Goal: Complete application form: Complete application form

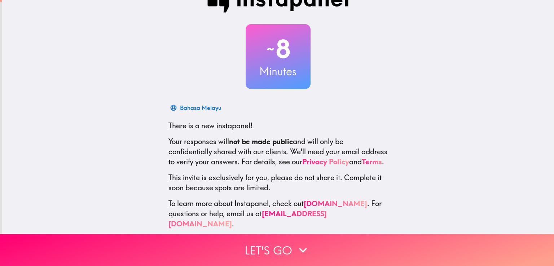
scroll to position [34, 0]
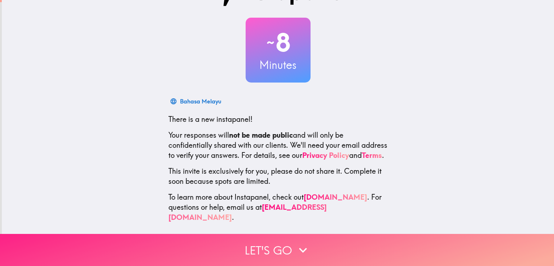
click at [293, 234] on button "Let's go" at bounding box center [277, 250] width 554 height 32
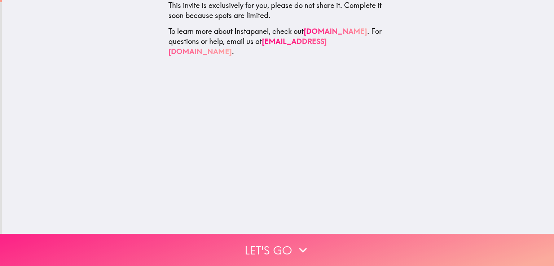
scroll to position [0, 0]
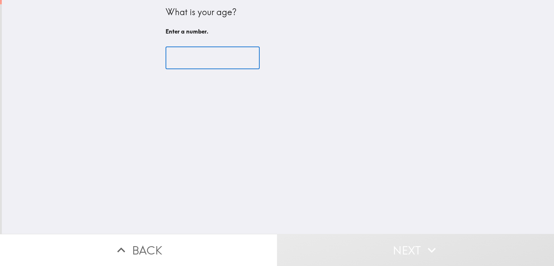
click at [215, 66] on input "number" at bounding box center [213, 58] width 94 height 22
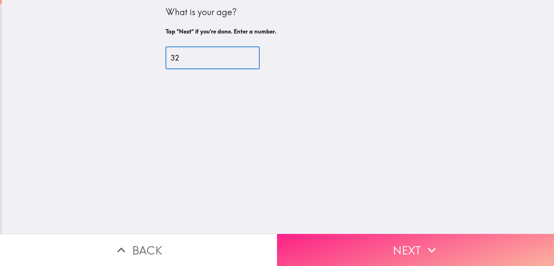
type input "32"
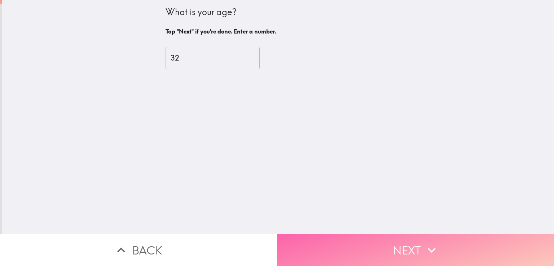
click at [446, 256] on button "Next" at bounding box center [415, 250] width 277 height 32
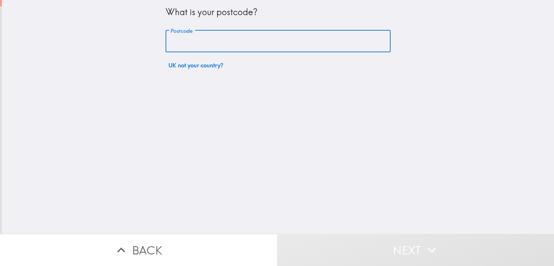
click at [207, 35] on input "Postcode" at bounding box center [278, 41] width 225 height 22
click at [211, 51] on input "Postcode" at bounding box center [278, 41] width 225 height 22
type input "SM2 6LR"
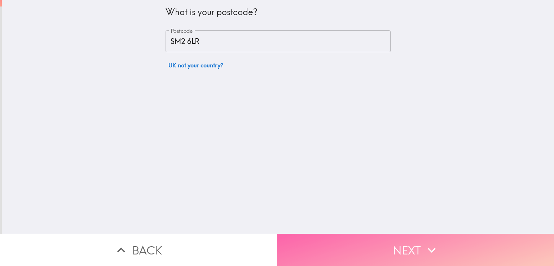
click at [419, 245] on button "Next" at bounding box center [415, 250] width 277 height 32
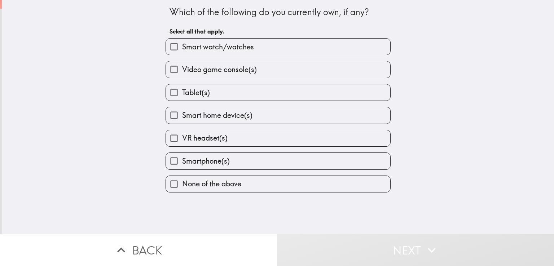
click at [231, 73] on span "Video game console(s)" at bounding box center [219, 70] width 75 height 10
click at [182, 73] on input "Video game console(s)" at bounding box center [174, 69] width 16 height 16
checkbox input "true"
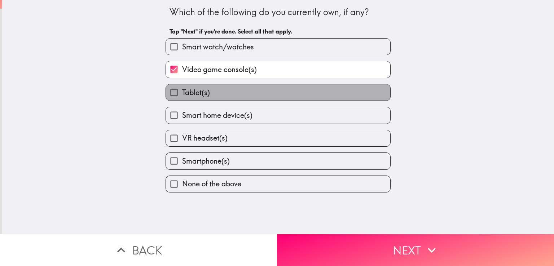
click at [206, 95] on label "Tablet(s)" at bounding box center [278, 92] width 224 height 16
click at [182, 95] on input "Tablet(s)" at bounding box center [174, 92] width 16 height 16
checkbox input "true"
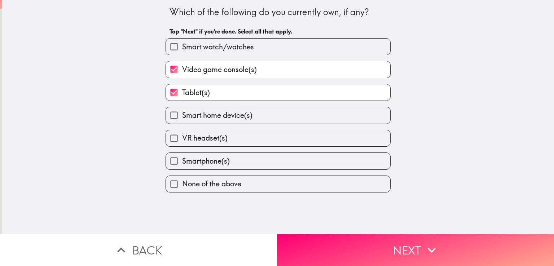
click at [206, 136] on span "VR headset(s)" at bounding box center [204, 138] width 45 height 10
click at [182, 136] on input "VR headset(s)" at bounding box center [174, 138] width 16 height 16
checkbox input "true"
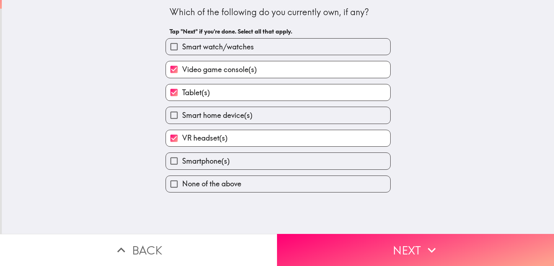
click at [239, 153] on label "Smartphone(s)" at bounding box center [278, 161] width 224 height 16
click at [182, 153] on input "Smartphone(s)" at bounding box center [174, 161] width 16 height 16
checkbox input "true"
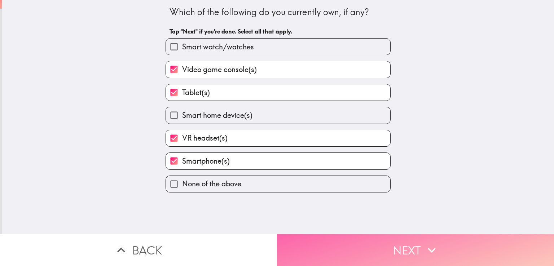
click at [408, 242] on button "Next" at bounding box center [415, 250] width 277 height 32
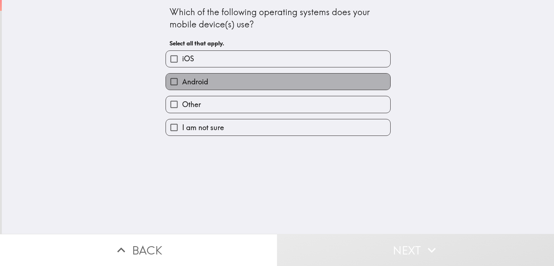
click at [201, 78] on span "Android" at bounding box center [195, 82] width 26 height 10
click at [182, 78] on input "Android" at bounding box center [174, 82] width 16 height 16
checkbox input "true"
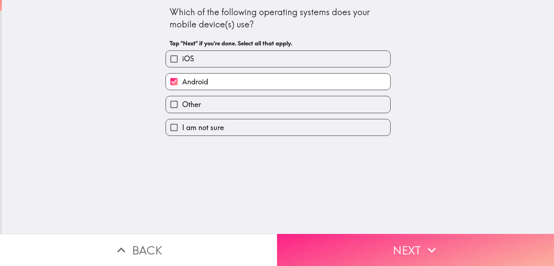
click at [364, 239] on button "Next" at bounding box center [415, 250] width 277 height 32
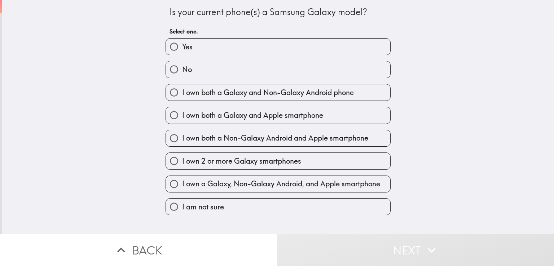
drag, startPoint x: 202, startPoint y: 48, endPoint x: 220, endPoint y: 93, distance: 48.3
click at [220, 93] on div "Yes No I own both a Galaxy and Non-Galaxy Android phone I own both a Galaxy and…" at bounding box center [275, 123] width 231 height 183
click at [220, 93] on span "I own both a Galaxy and Non-Galaxy Android phone" at bounding box center [268, 93] width 172 height 10
click at [182, 93] on input "I own both a Galaxy and Non-Galaxy Android phone" at bounding box center [174, 92] width 16 height 16
radio input "true"
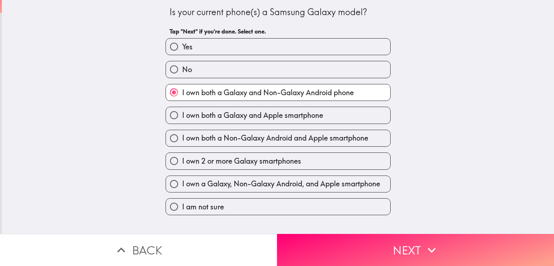
drag, startPoint x: 249, startPoint y: 185, endPoint x: 188, endPoint y: 86, distance: 117.5
click at [188, 86] on div "Yes No I own both a Galaxy and Non-Galaxy Android phone I own both a Galaxy and…" at bounding box center [275, 123] width 231 height 183
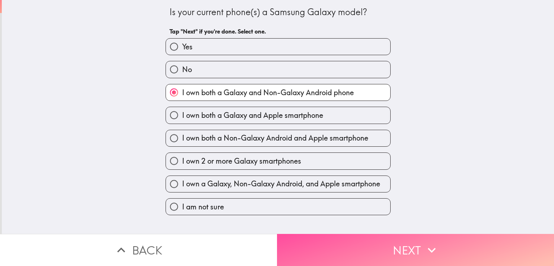
drag, startPoint x: 319, startPoint y: 248, endPoint x: 316, endPoint y: 240, distance: 8.2
click at [319, 248] on button "Next" at bounding box center [415, 250] width 277 height 32
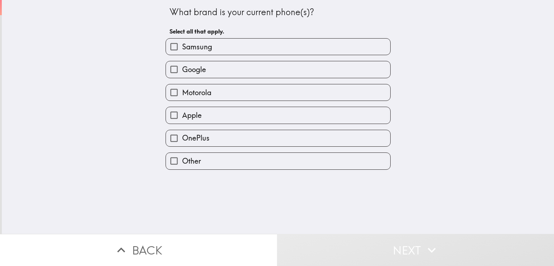
click at [219, 52] on label "Samsung" at bounding box center [278, 47] width 224 height 16
click at [182, 52] on input "Samsung" at bounding box center [174, 47] width 16 height 16
checkbox input "true"
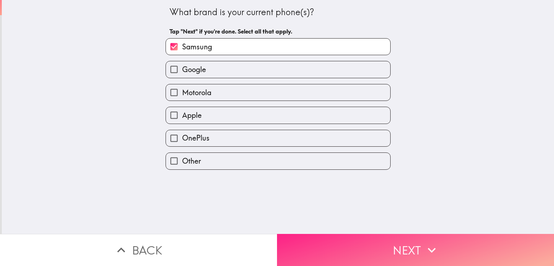
click at [346, 250] on button "Next" at bounding box center [415, 250] width 277 height 32
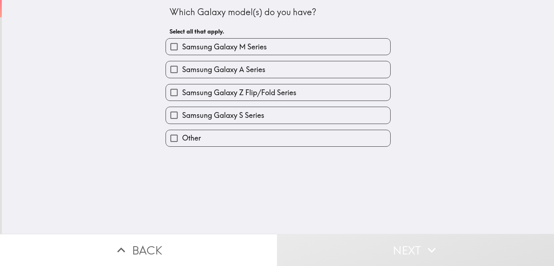
click at [221, 48] on span "Samsung Galaxy M Series" at bounding box center [224, 47] width 85 height 10
click at [182, 48] on input "Samsung Galaxy M Series" at bounding box center [174, 47] width 16 height 16
checkbox input "true"
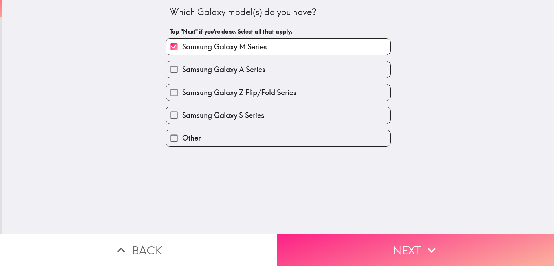
click at [450, 245] on button "Next" at bounding box center [415, 250] width 277 height 32
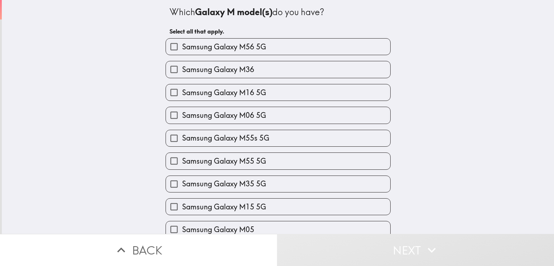
click at [244, 70] on span "Samsung Galaxy M36" at bounding box center [218, 70] width 72 height 10
click at [182, 70] on input "Samsung Galaxy M36" at bounding box center [174, 69] width 16 height 16
checkbox input "true"
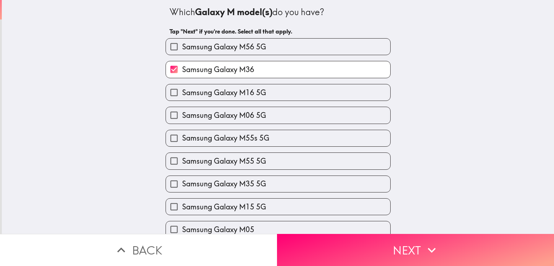
click at [391, 243] on button "Next" at bounding box center [415, 250] width 277 height 32
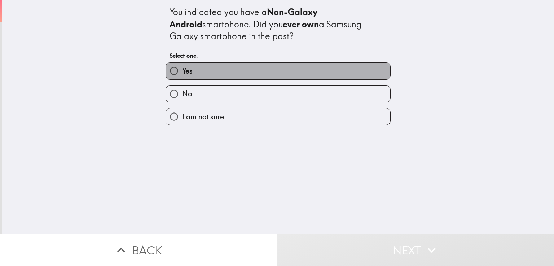
click at [215, 77] on label "Yes" at bounding box center [278, 71] width 224 height 16
click at [182, 77] on input "Yes" at bounding box center [174, 71] width 16 height 16
radio input "true"
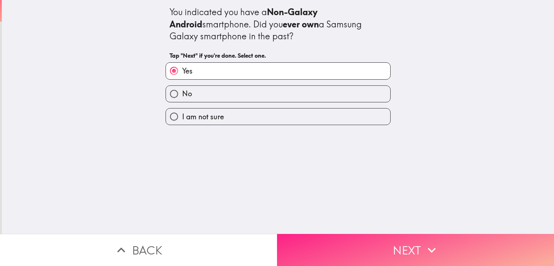
click at [392, 240] on button "Next" at bounding box center [415, 250] width 277 height 32
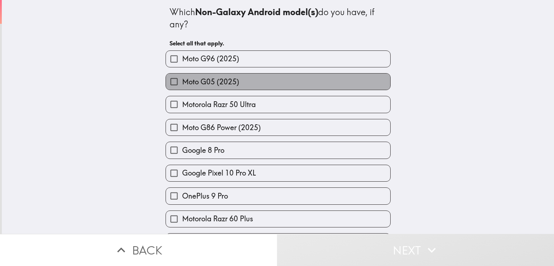
click at [218, 81] on span "Moto G05 (2025)" at bounding box center [210, 82] width 57 height 10
click at [182, 81] on input "Moto G05 (2025)" at bounding box center [174, 82] width 16 height 16
checkbox input "true"
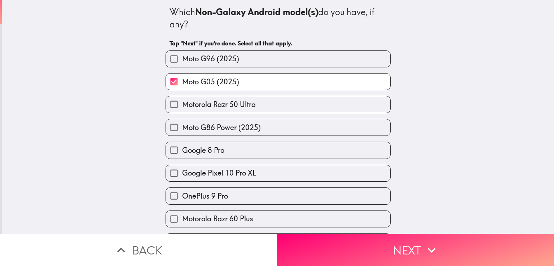
click at [367, 247] on button "Next" at bounding box center [415, 250] width 277 height 32
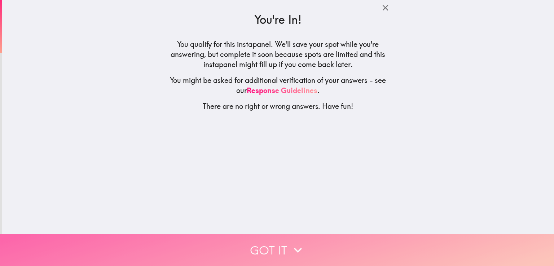
click at [290, 242] on icon "button" at bounding box center [298, 250] width 16 height 16
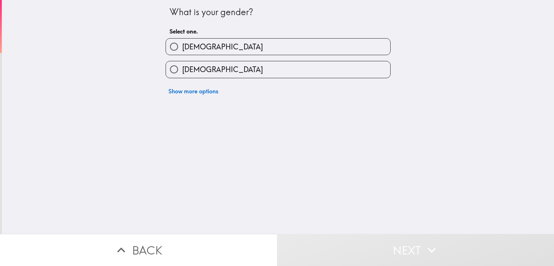
click at [235, 41] on label "[DEMOGRAPHIC_DATA]" at bounding box center [278, 47] width 224 height 16
click at [182, 41] on input "[DEMOGRAPHIC_DATA]" at bounding box center [174, 47] width 16 height 16
radio input "true"
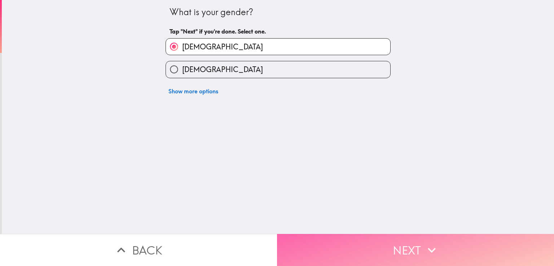
click at [403, 241] on button "Next" at bounding box center [415, 250] width 277 height 32
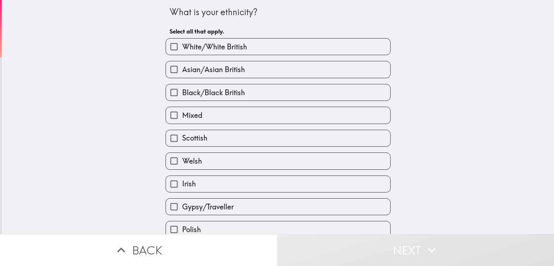
click at [247, 75] on label "Asian/Asian British" at bounding box center [278, 69] width 224 height 16
click at [182, 75] on input "Asian/Asian British" at bounding box center [174, 69] width 16 height 16
checkbox input "true"
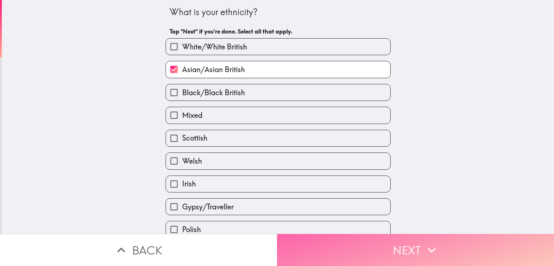
drag, startPoint x: 379, startPoint y: 247, endPoint x: 290, endPoint y: 135, distance: 143.3
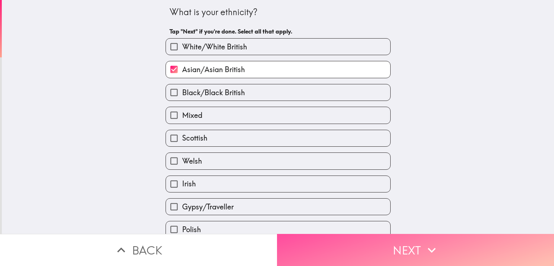
click at [379, 246] on button "Next" at bounding box center [415, 250] width 277 height 32
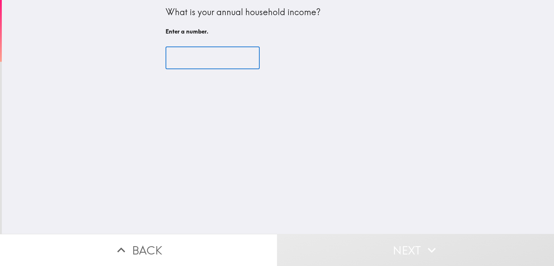
click at [204, 62] on input "number" at bounding box center [213, 58] width 94 height 22
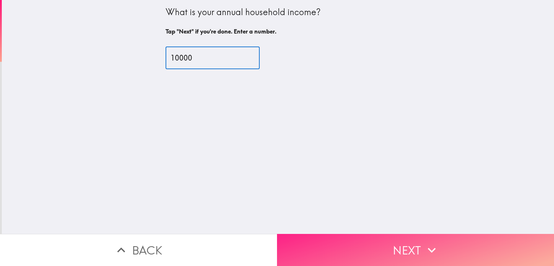
type input "10000"
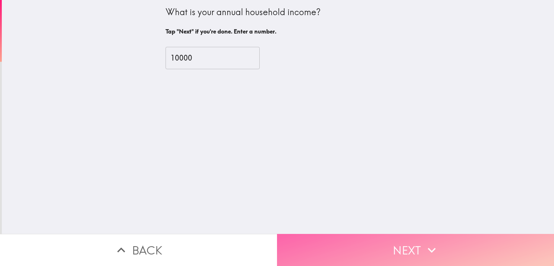
click at [404, 245] on button "Next" at bounding box center [415, 250] width 277 height 32
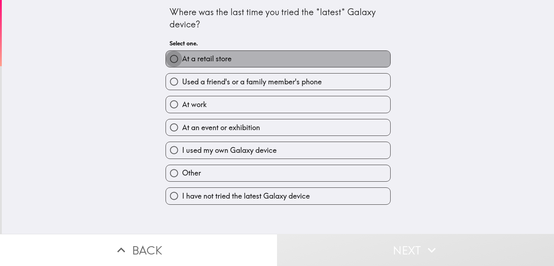
click at [176, 60] on input "At a retail store" at bounding box center [174, 59] width 16 height 16
radio input "true"
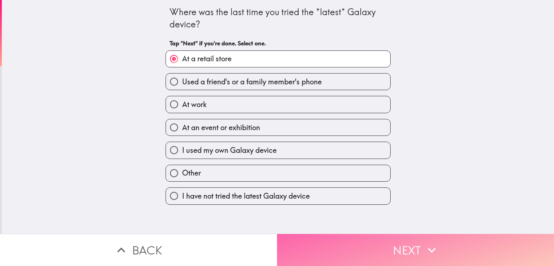
click at [380, 237] on button "Next" at bounding box center [415, 250] width 277 height 32
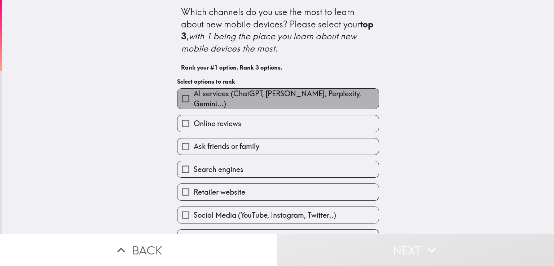
click at [197, 101] on span "AI services (ChatGPT, [PERSON_NAME], Perplexity, Gemini...)" at bounding box center [286, 99] width 185 height 20
click at [194, 101] on input "AI services (ChatGPT, [PERSON_NAME], Perplexity, Gemini...)" at bounding box center [186, 99] width 16 height 16
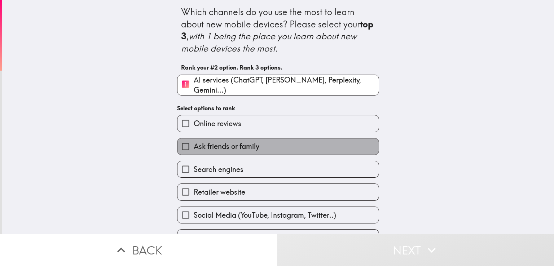
drag, startPoint x: 204, startPoint y: 145, endPoint x: 214, endPoint y: 155, distance: 14.1
click at [204, 145] on span "Ask friends or family" at bounding box center [227, 146] width 66 height 10
click at [194, 145] on input "Ask friends or family" at bounding box center [186, 147] width 16 height 16
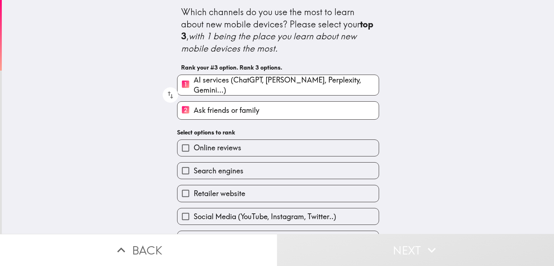
click at [375, 255] on button "Next" at bounding box center [415, 250] width 277 height 32
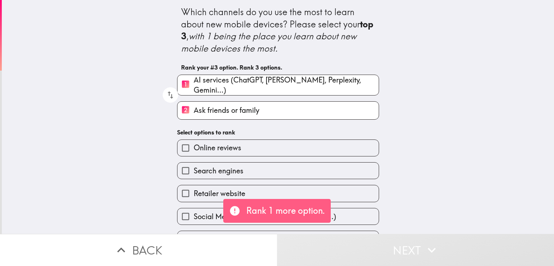
click at [220, 162] on div "Search engines" at bounding box center [278, 170] width 202 height 17
click at [220, 166] on span "Search engines" at bounding box center [219, 171] width 50 height 10
click at [194, 165] on input "Search engines" at bounding box center [186, 171] width 16 height 16
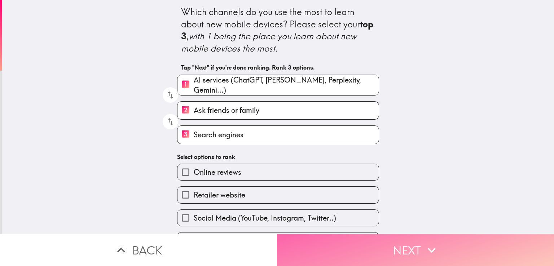
click at [369, 252] on button "Next" at bounding box center [415, 250] width 277 height 32
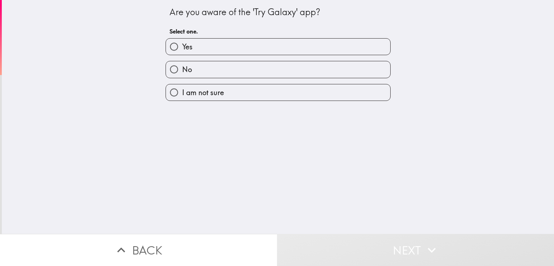
click at [196, 59] on div "No" at bounding box center [275, 66] width 231 height 23
click at [252, 69] on label "No" at bounding box center [278, 69] width 224 height 16
click at [182, 69] on input "No" at bounding box center [174, 69] width 16 height 16
radio input "true"
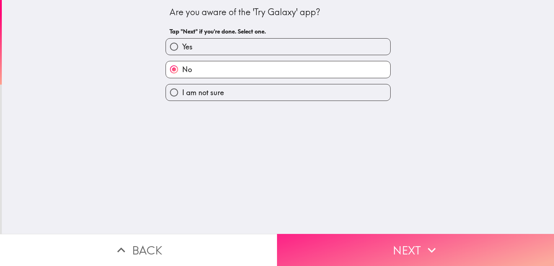
click at [380, 238] on button "Next" at bounding box center [415, 250] width 277 height 32
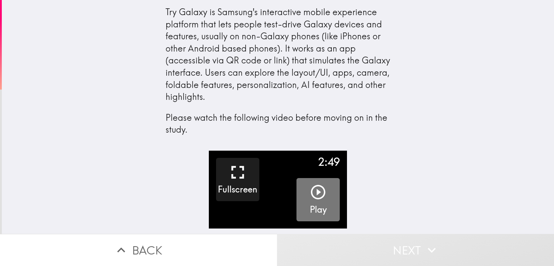
click at [310, 191] on icon "button" at bounding box center [318, 192] width 17 height 17
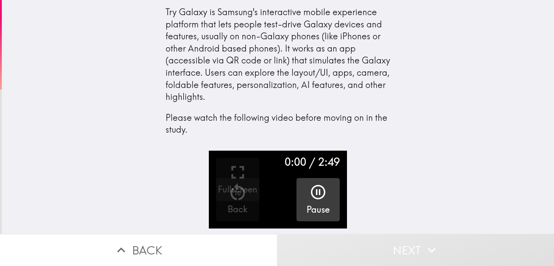
click at [310, 191] on icon "button" at bounding box center [318, 192] width 17 height 17
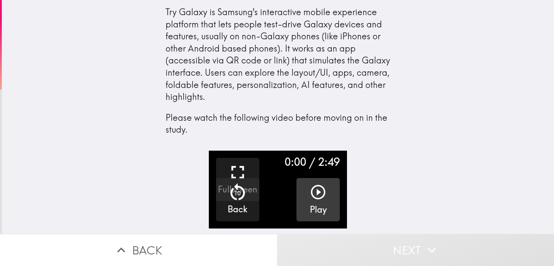
click at [315, 197] on icon "button" at bounding box center [318, 192] width 17 height 17
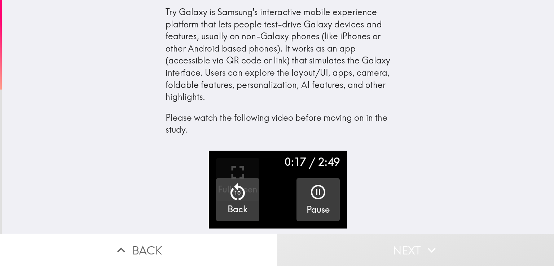
click at [251, 191] on button "10 Back" at bounding box center [237, 199] width 43 height 43
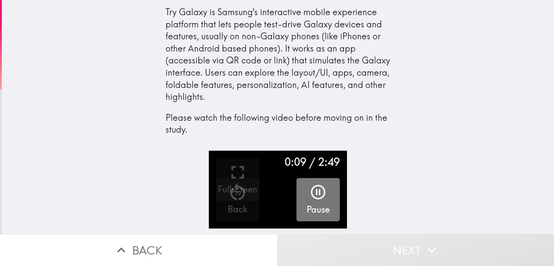
click at [317, 190] on icon "button" at bounding box center [318, 192] width 17 height 17
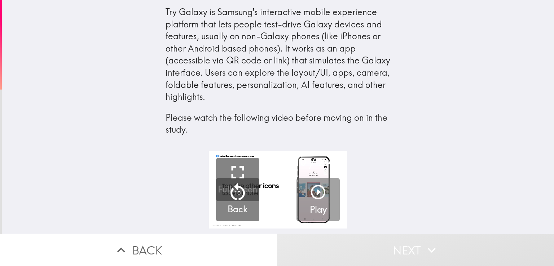
click at [317, 194] on icon "button" at bounding box center [318, 192] width 17 height 17
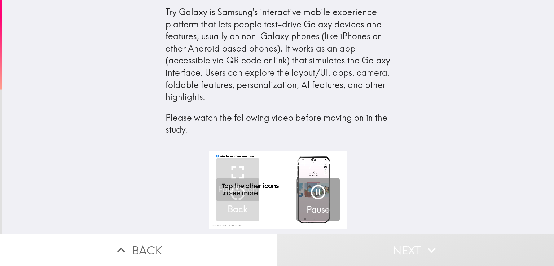
click at [379, 239] on button "Next" at bounding box center [415, 250] width 277 height 32
